Goal: Task Accomplishment & Management: Use online tool/utility

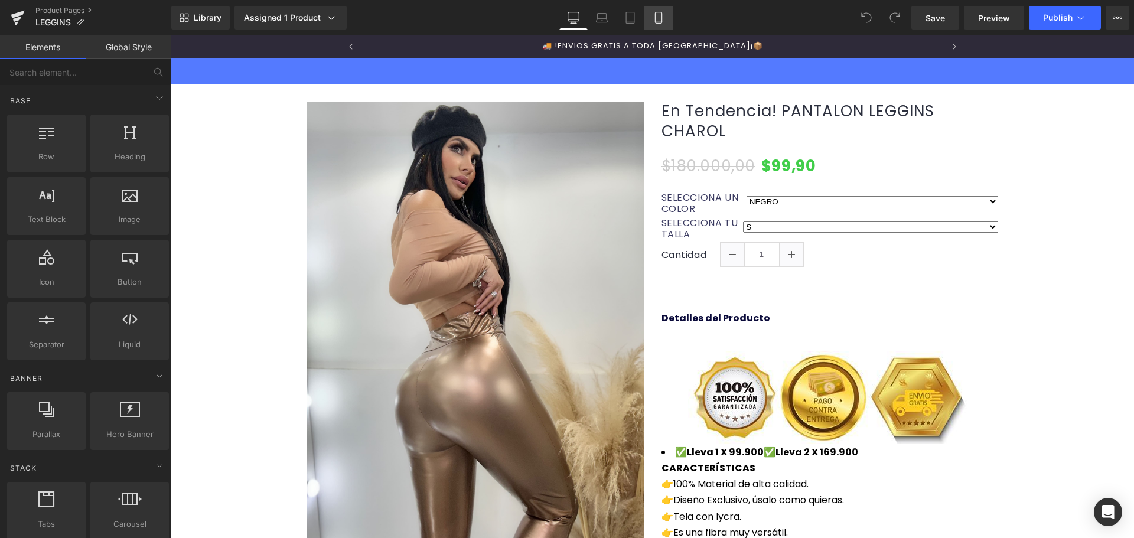
click at [659, 20] on icon at bounding box center [658, 18] width 12 height 12
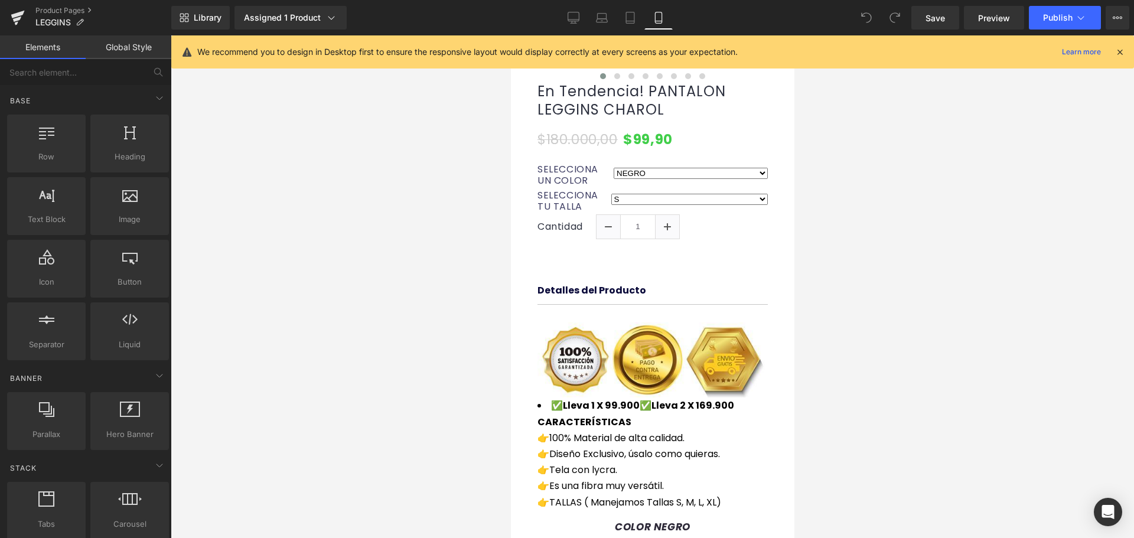
scroll to position [201, 0]
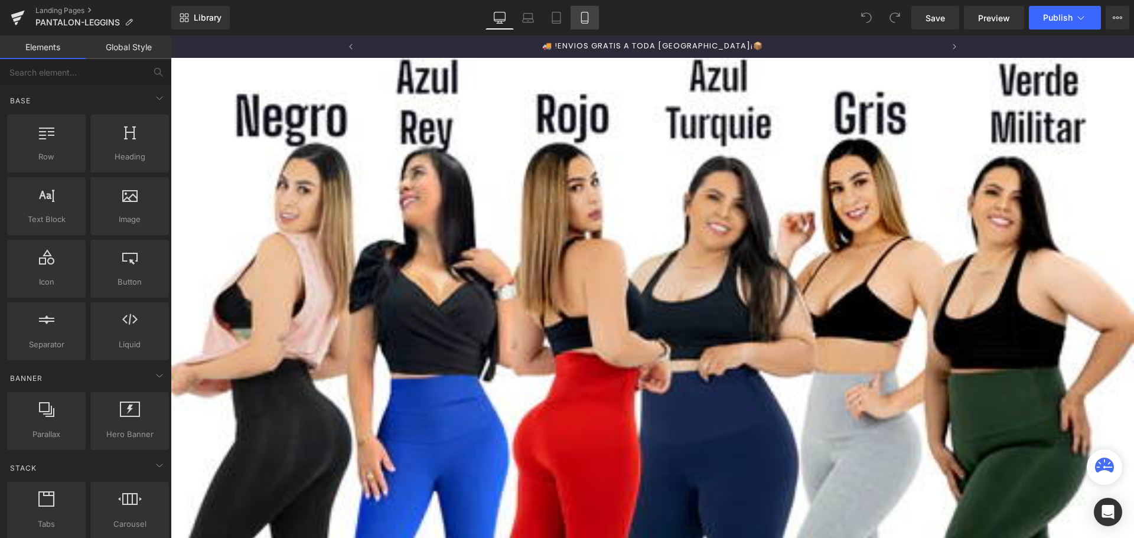
click at [583, 19] on icon at bounding box center [585, 18] width 12 height 12
